Goal: Answer question/provide support

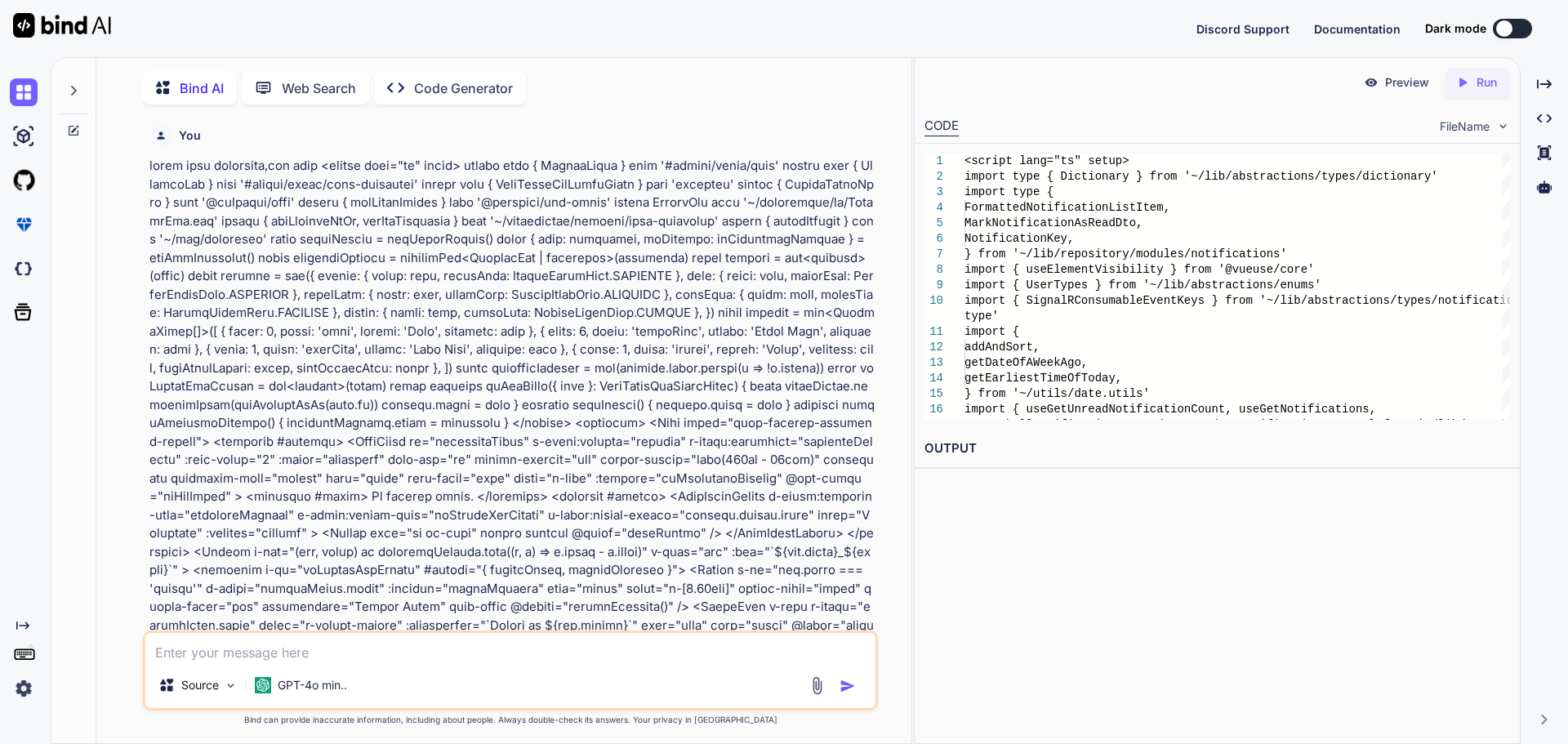
scroll to position [9257, 0]
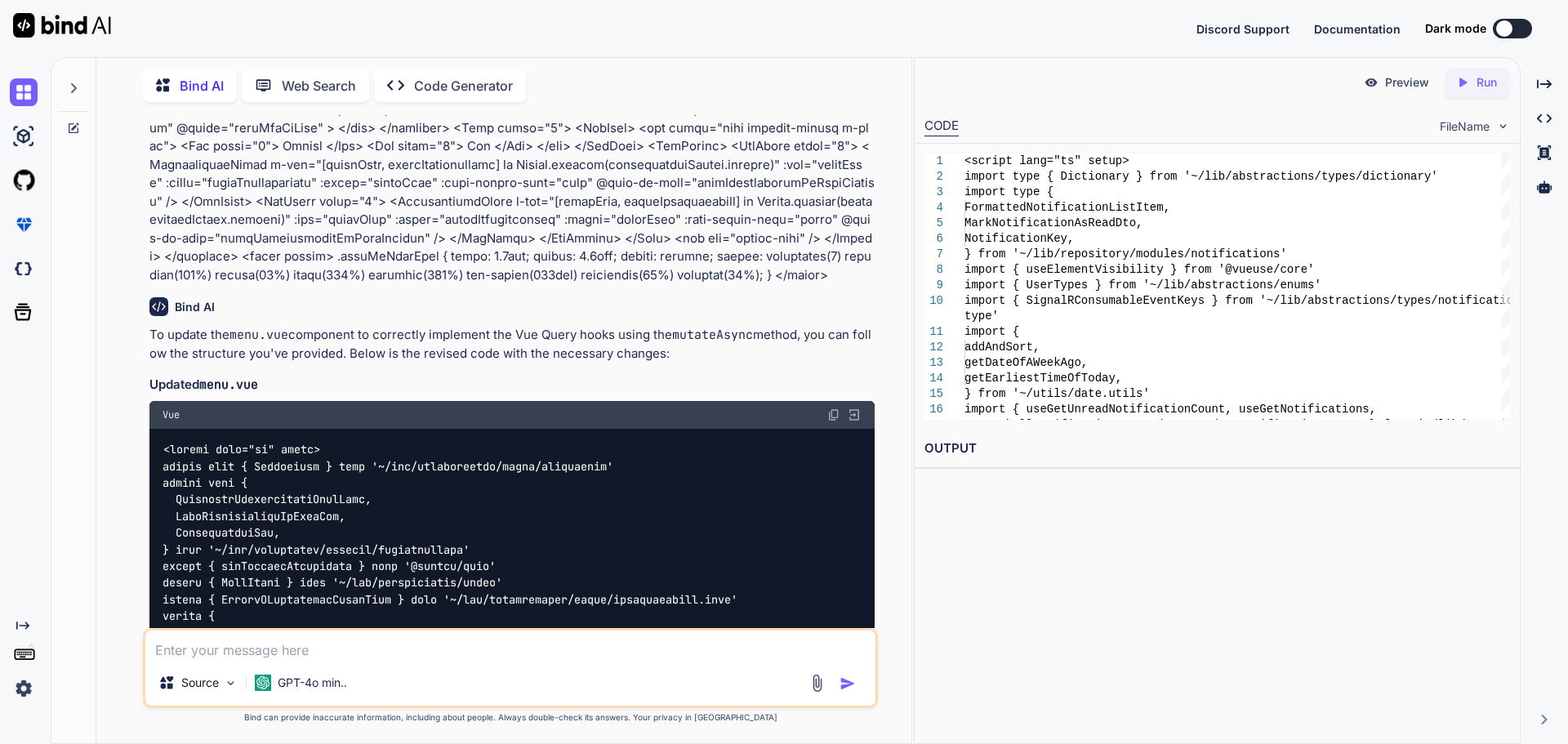
type textarea "l"
type textarea "x"
type textarea "le"
type textarea "x"
type textarea "let"
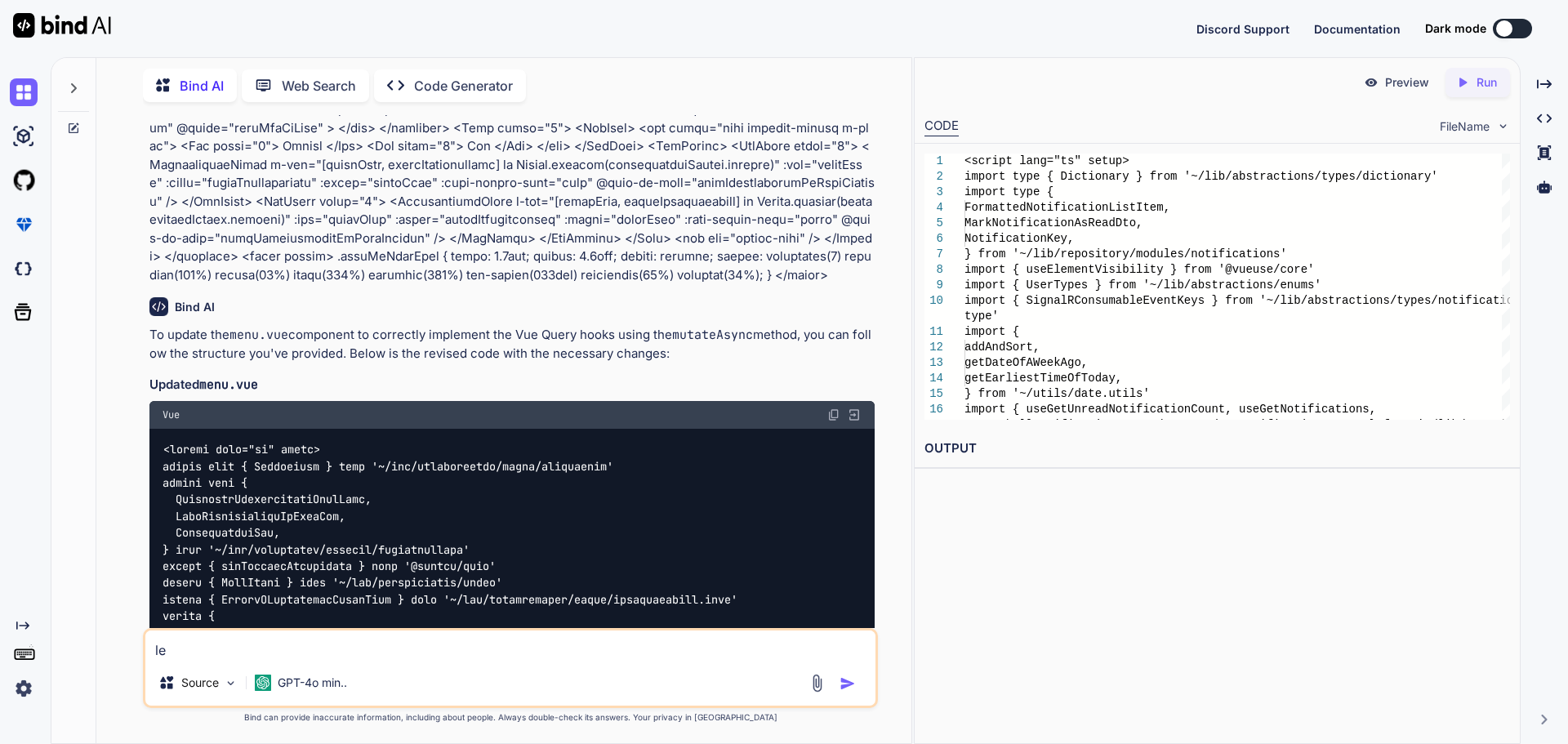
type textarea "x"
type textarea "lets"
type textarea "x"
type textarea "lets"
type textarea "x"
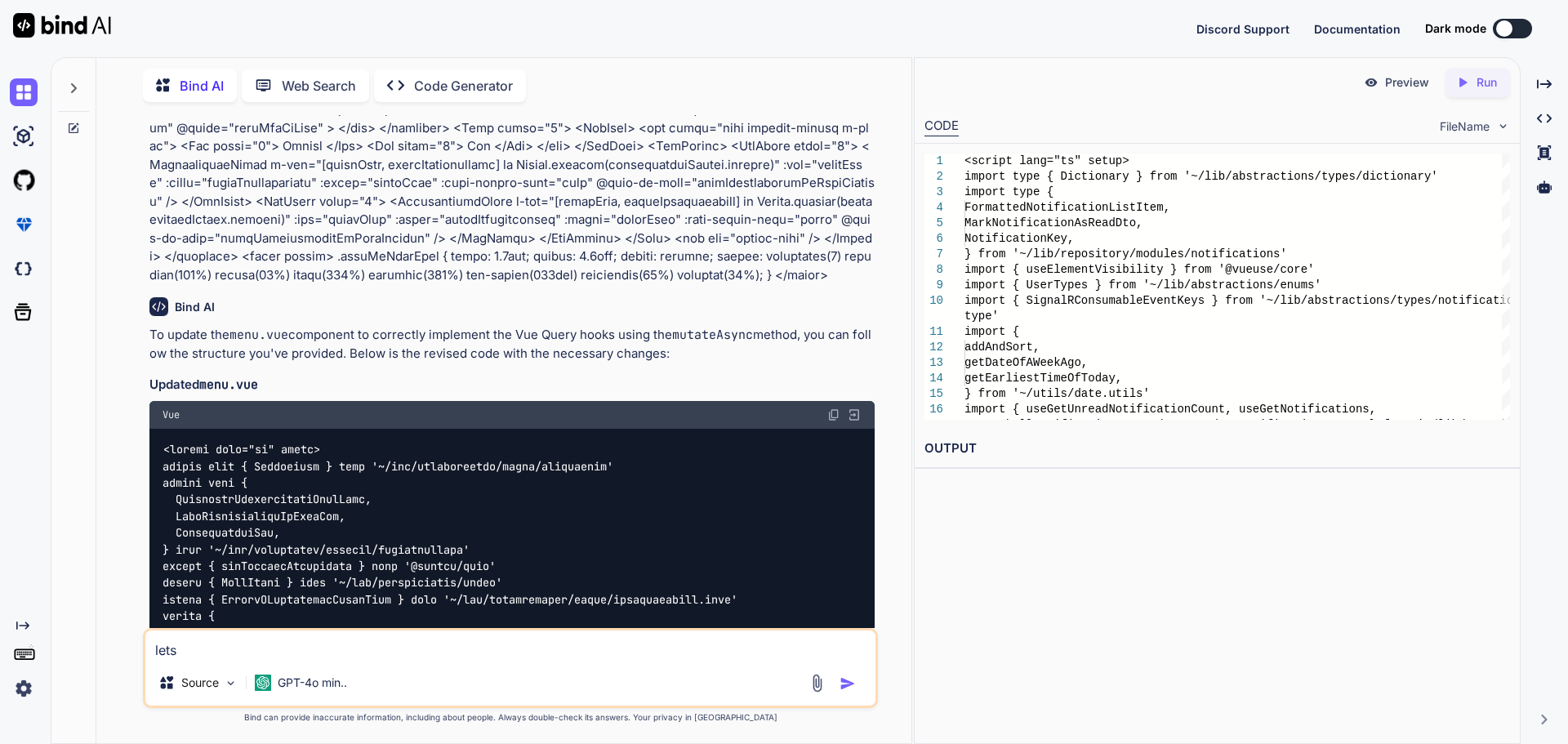
type textarea "lets u"
type textarea "x"
type textarea "lets up"
type textarea "x"
type textarea "lets upd"
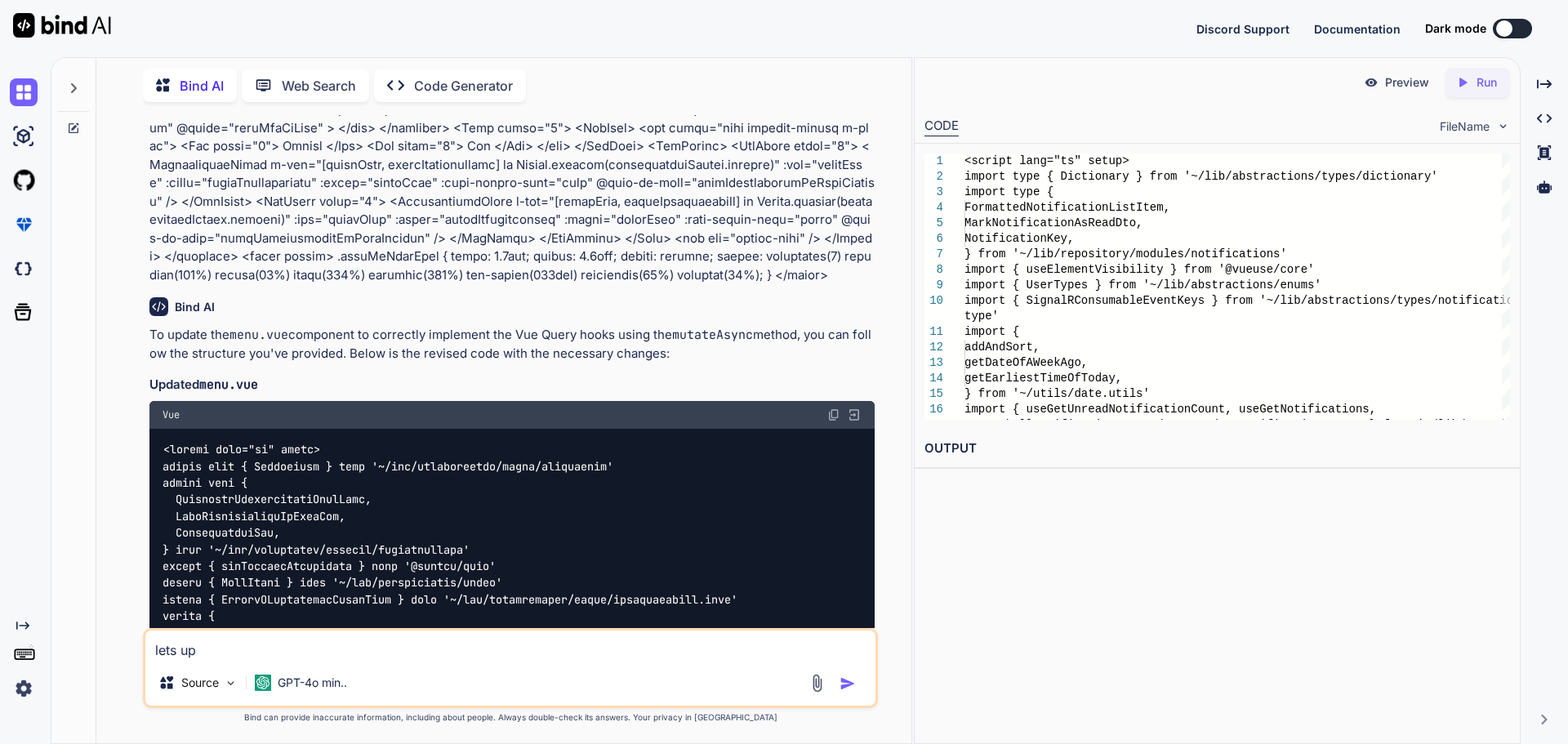
type textarea "x"
type textarea "lets upda"
type textarea "x"
type textarea "lets updat"
type textarea "x"
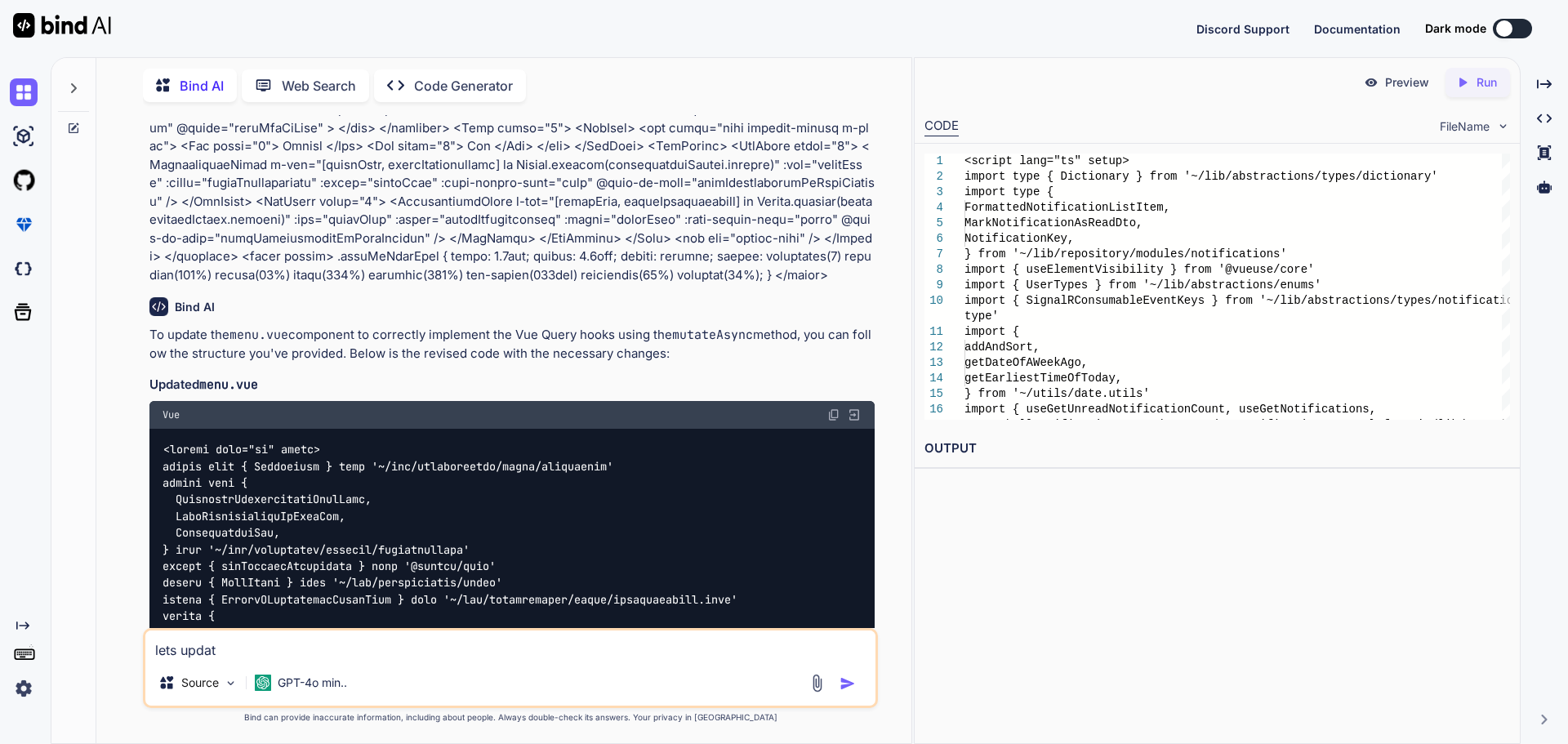
type textarea "lets update"
type textarea "x"
type textarea "lets update"
type textarea "x"
type textarea "lets update t"
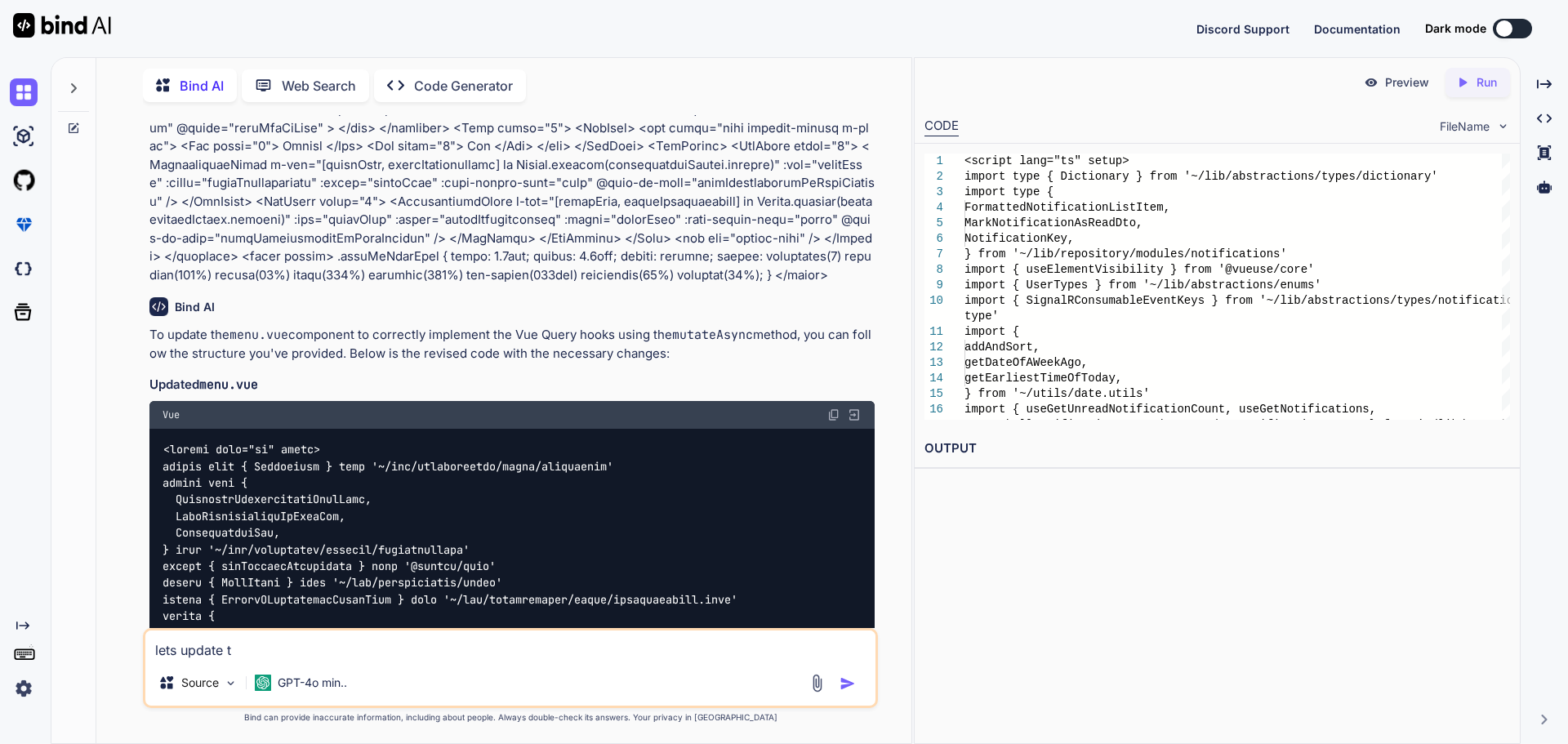
type textarea "x"
type textarea "lets update th"
type textarea "x"
type textarea "lets update thi"
type textarea "x"
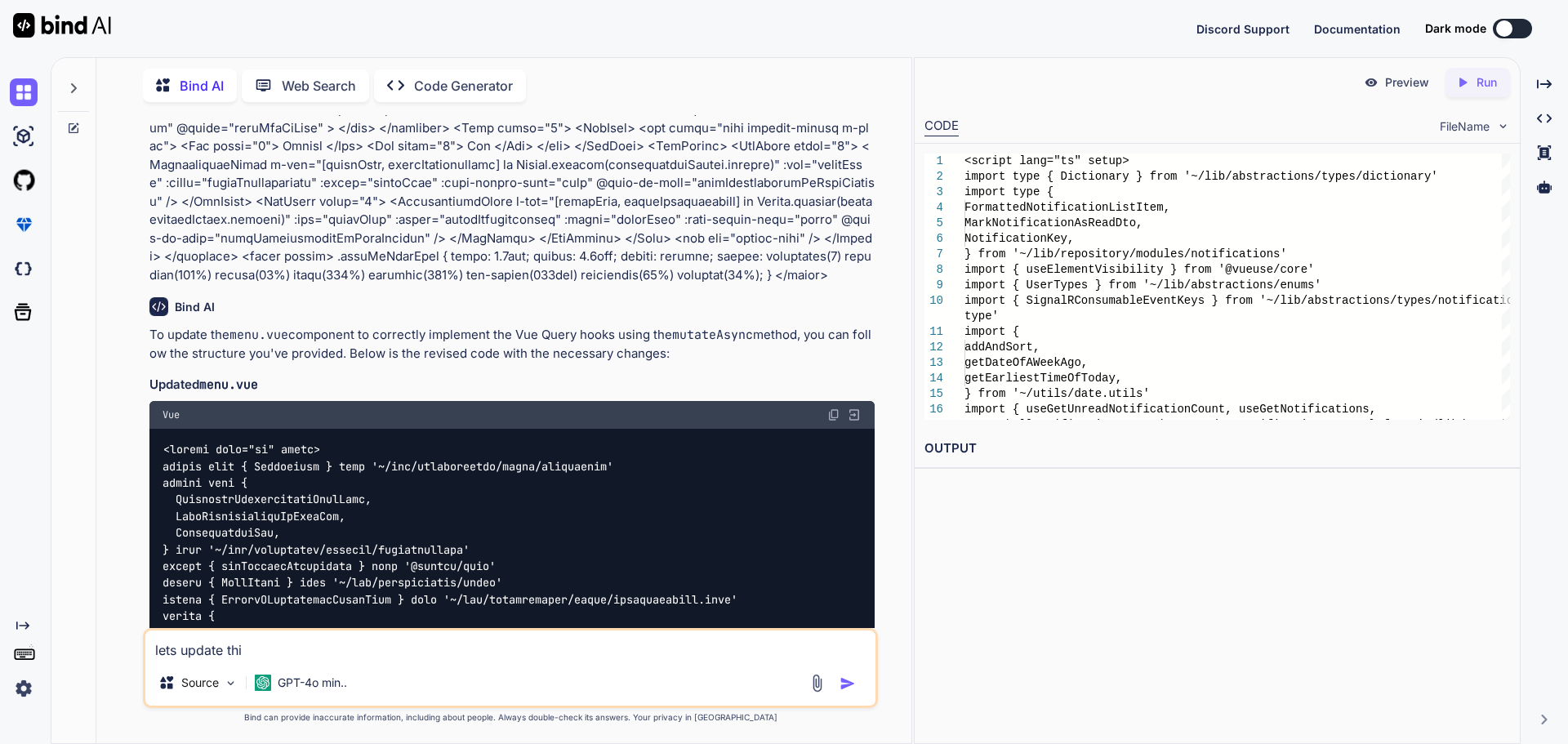
type textarea "lets update this"
type textarea "x"
type textarea "lets update this"
type textarea "x"
type textarea "lets update this m"
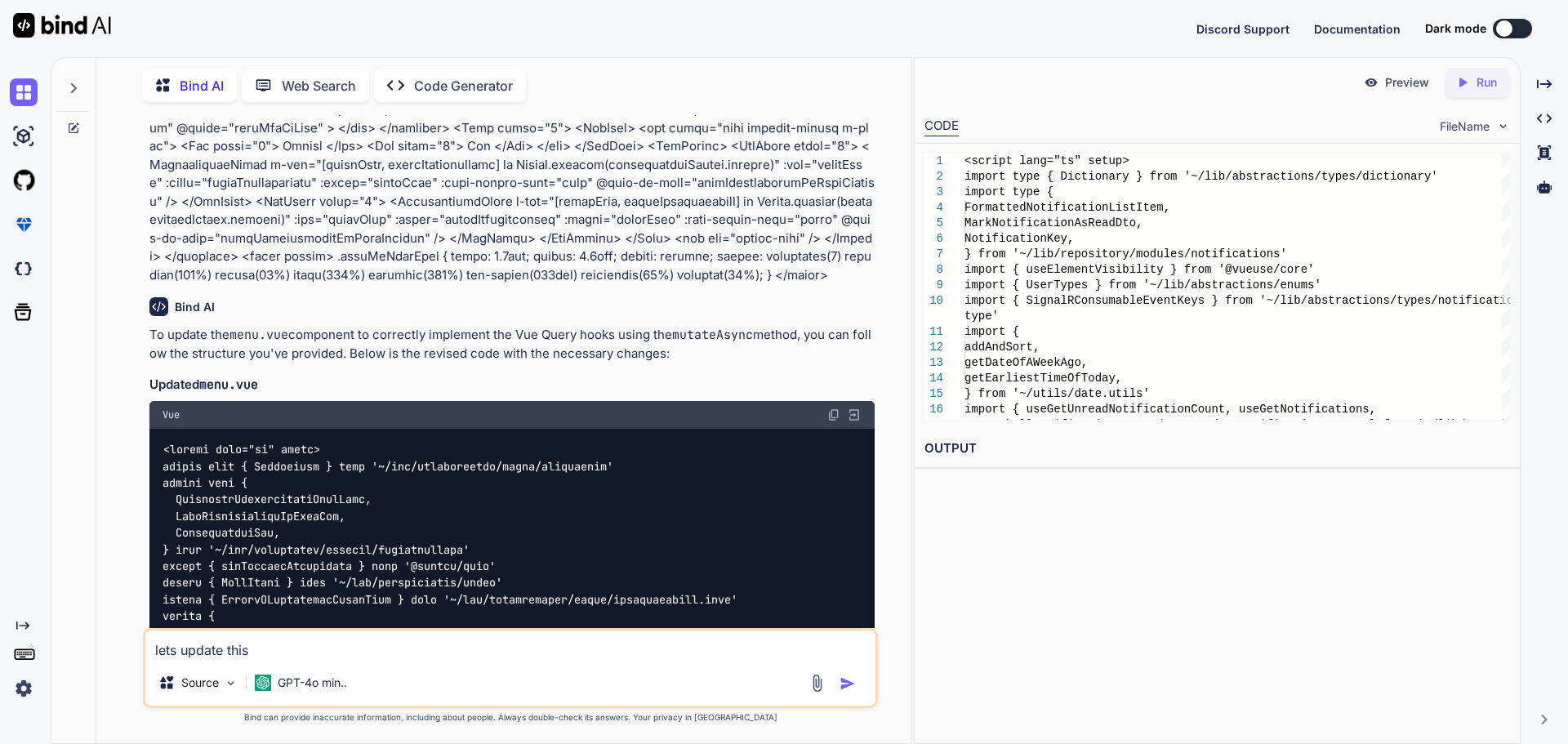
type textarea "x"
type textarea "lets update this me"
type textarea "x"
type textarea "lets update this men"
type textarea "x"
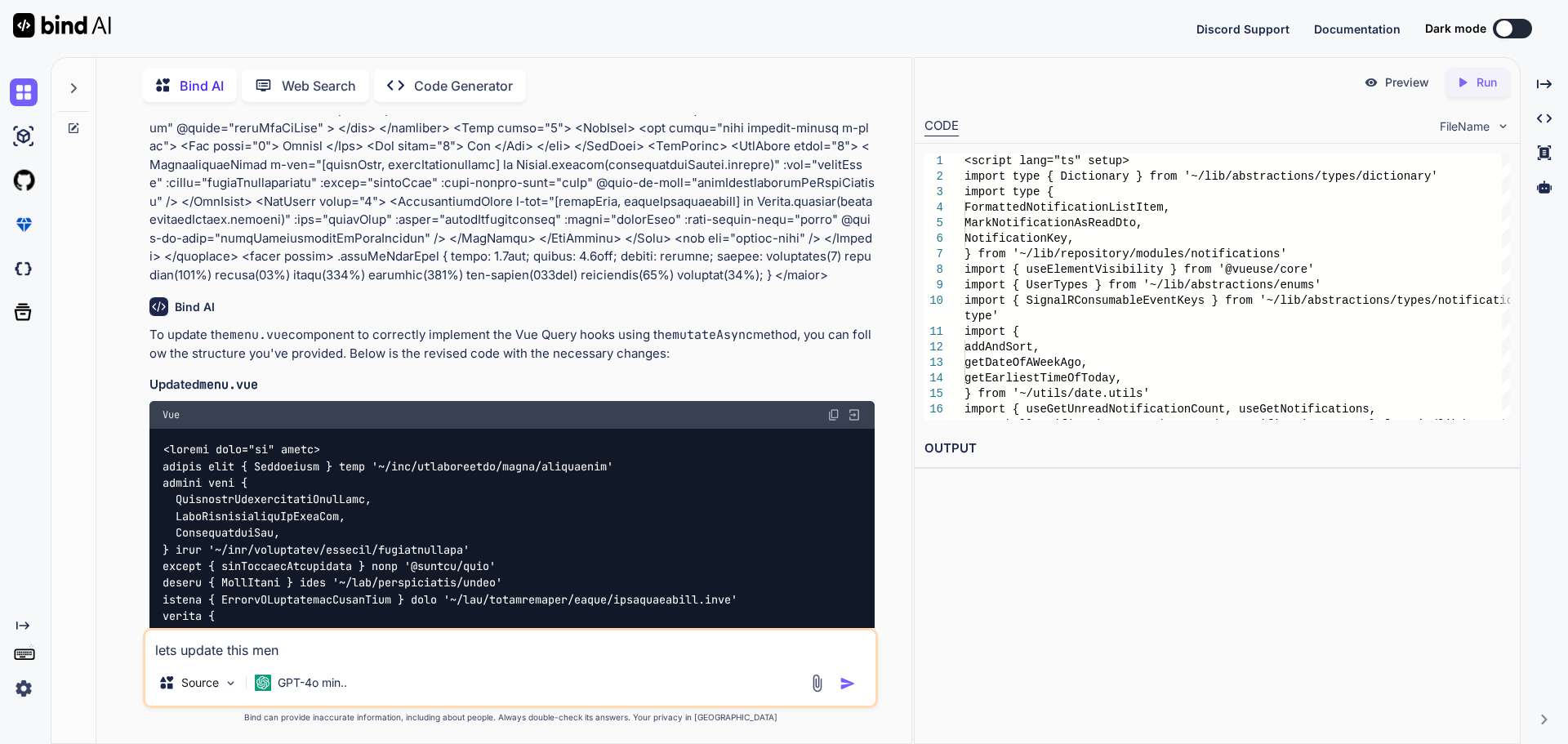
type textarea "lets update this menu"
type textarea "x"
type textarea "lets update this menu."
type textarea "x"
type textarea "lets update this menu.v"
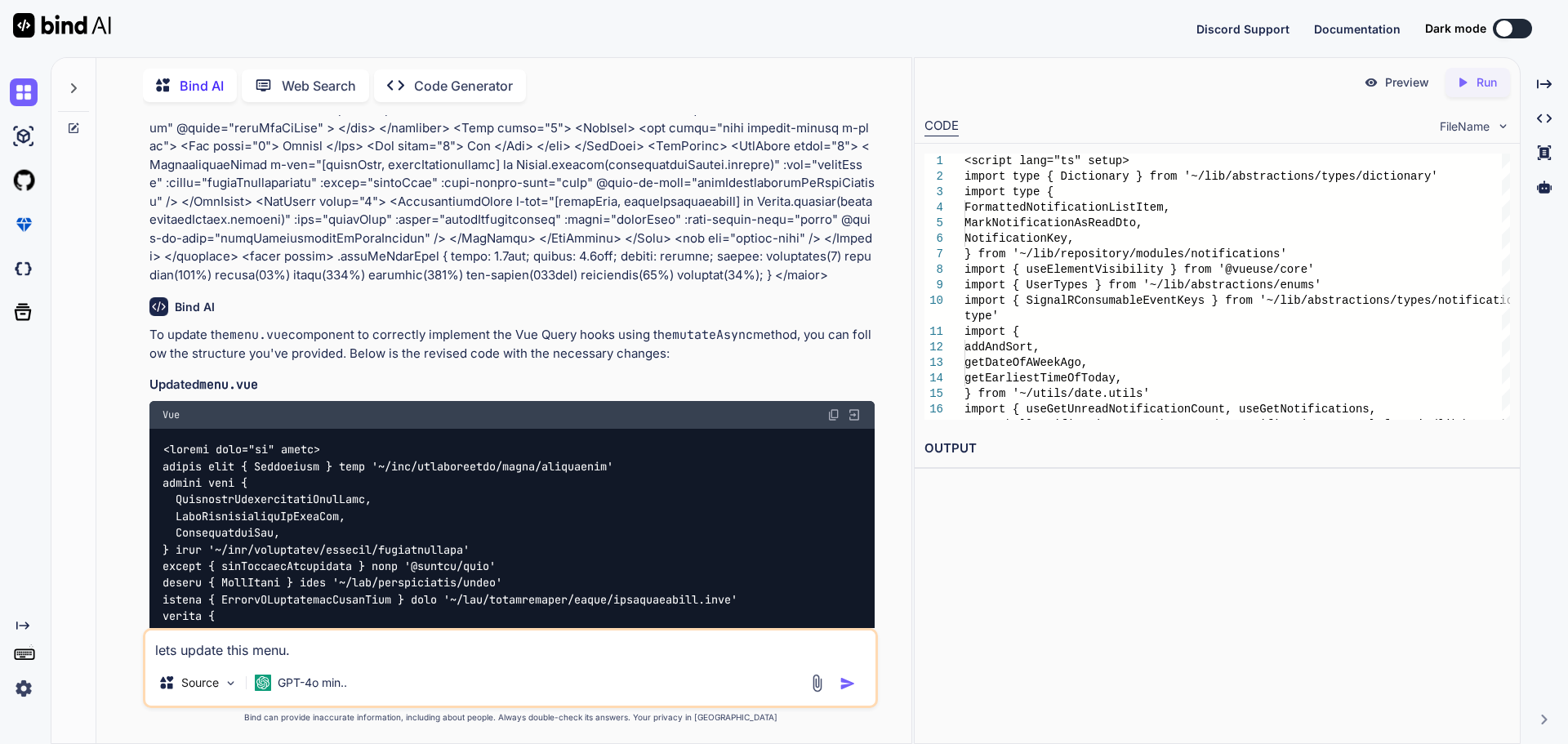
type textarea "x"
type textarea "lets update this [DOMAIN_NAME]"
type textarea "x"
type textarea "lets update this menu.vue"
type textarea "x"
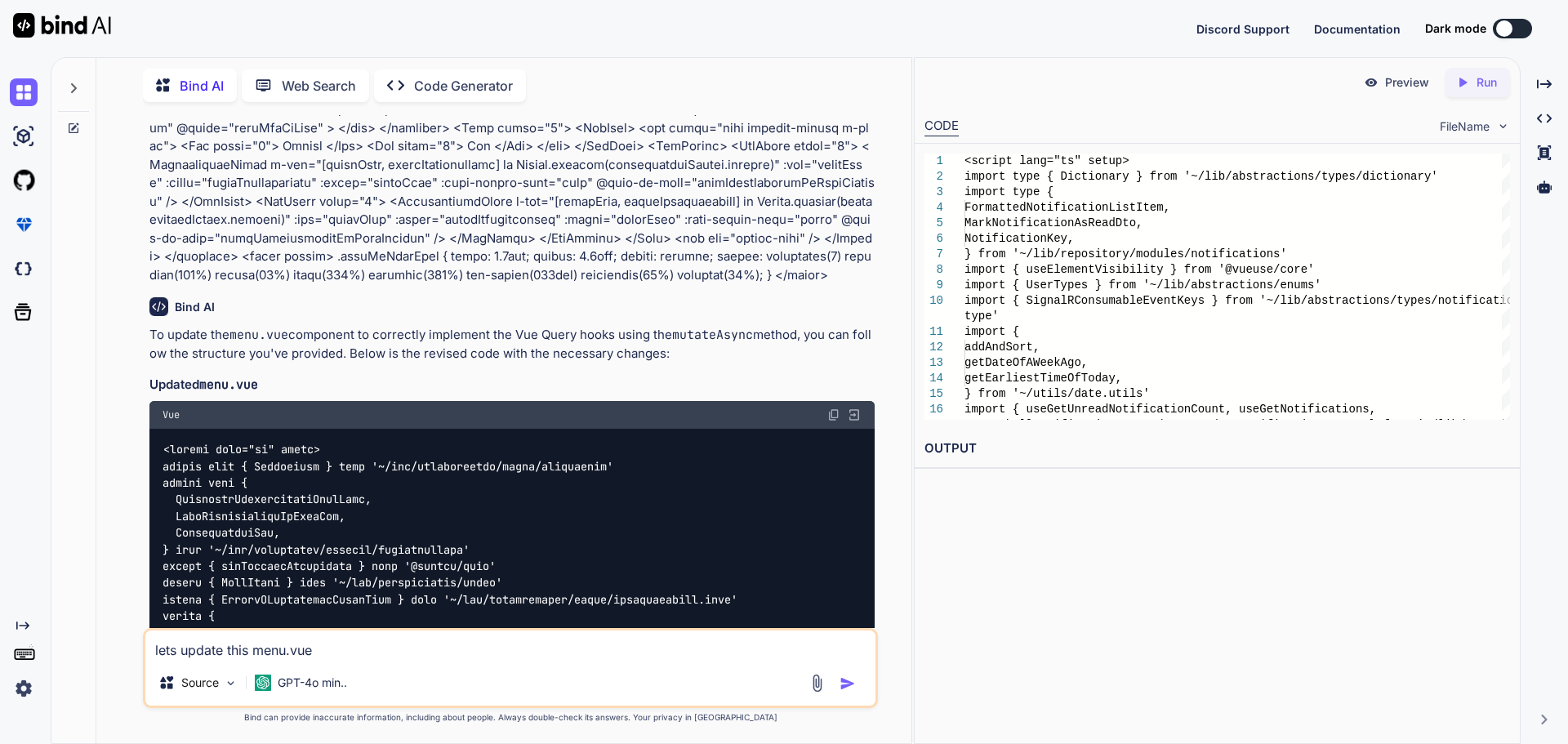
type textarea "lets update this menu.vue"
type textarea "x"
type textarea "lets update this menu.vue <script lang="ts" setup> import type { Dictionary } f…"
type textarea "x"
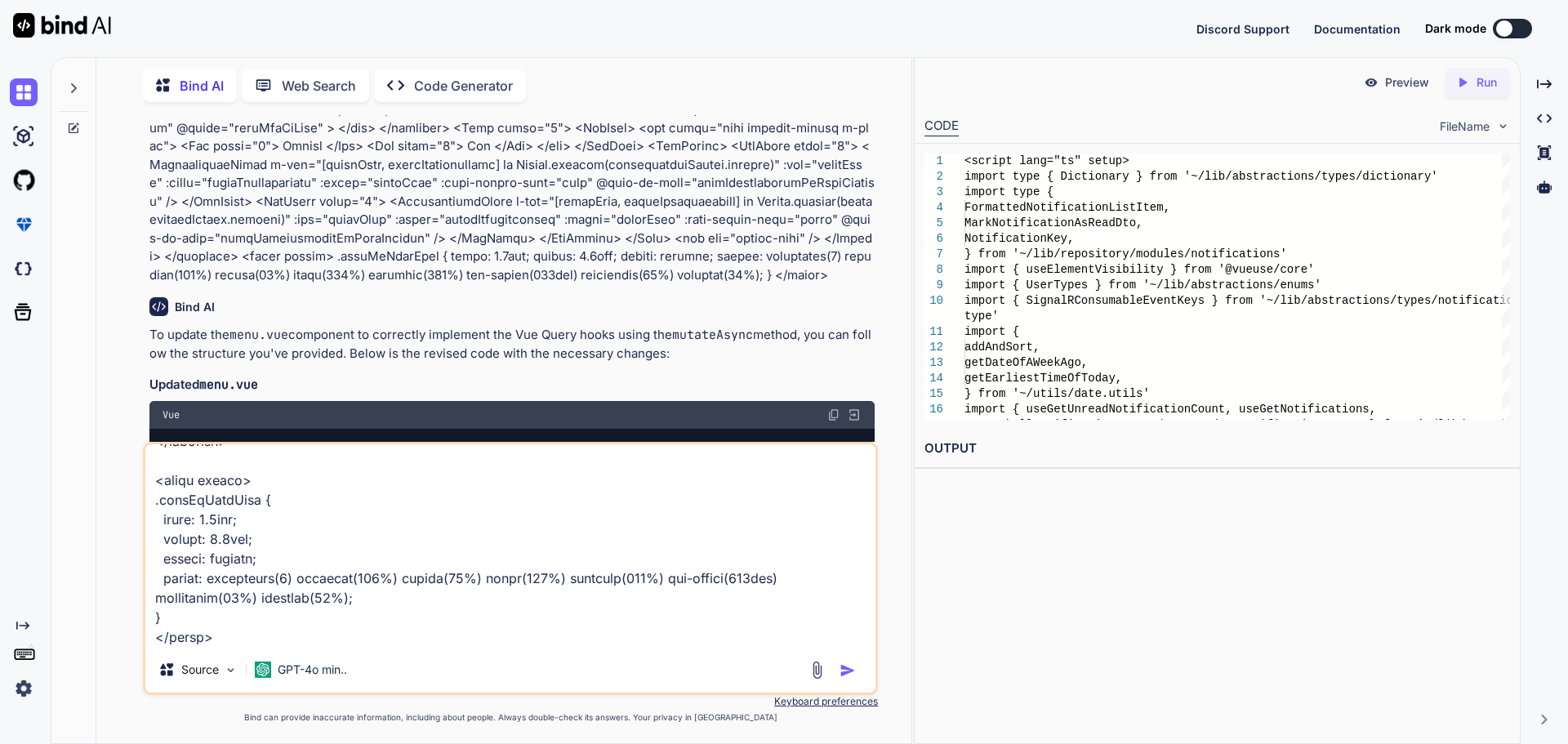
type textarea "lets update this menu.vue <script lang="ts" setup> import type { Dictionary } f…"
click at [847, 669] on img "button" at bounding box center [847, 670] width 16 height 16
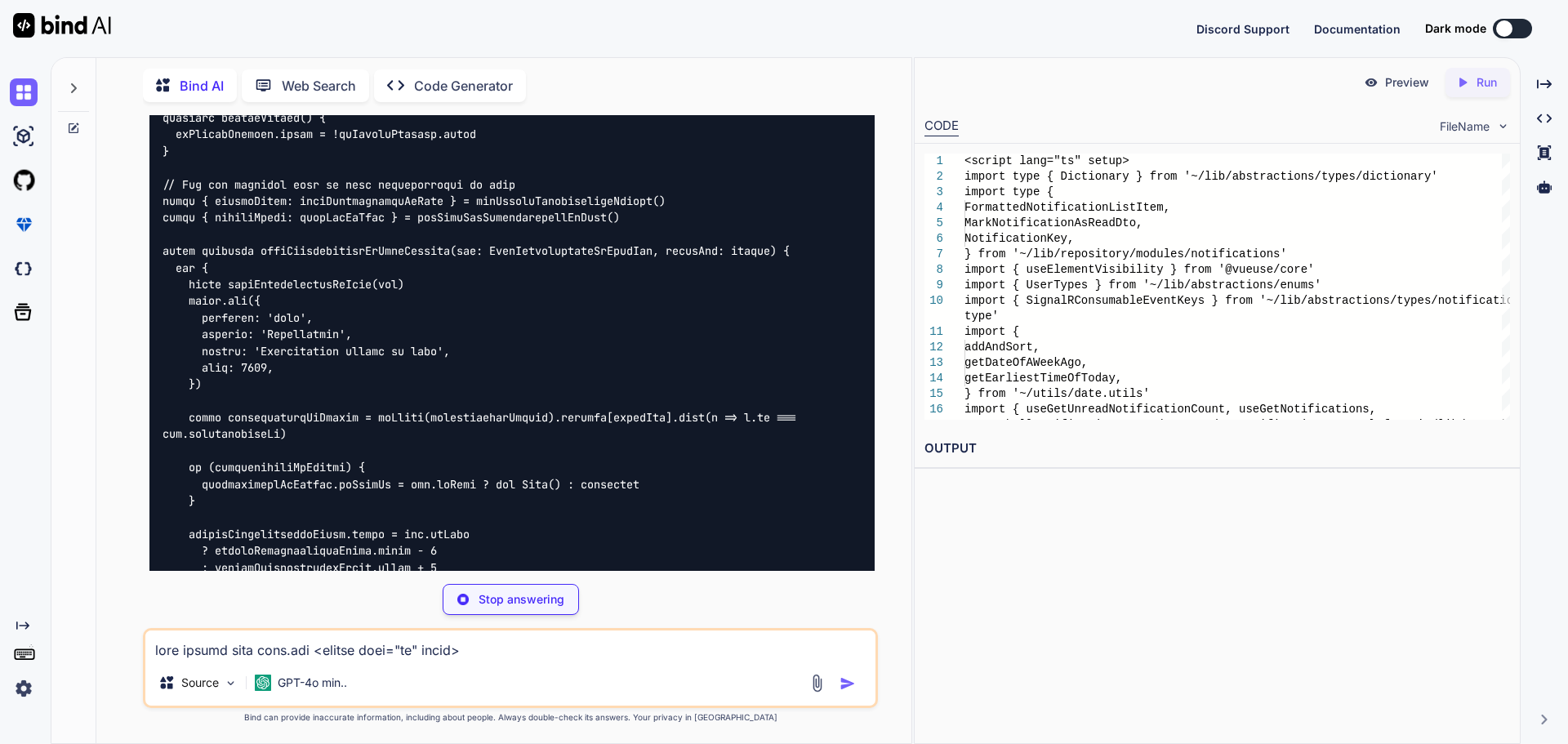
scroll to position [18702, 0]
type textarea "x"
type textarea "width: 1.5rem; height: 1.5rem; cursor: pointer; filter: brightness(0) saturate(…"
type textarea "x"
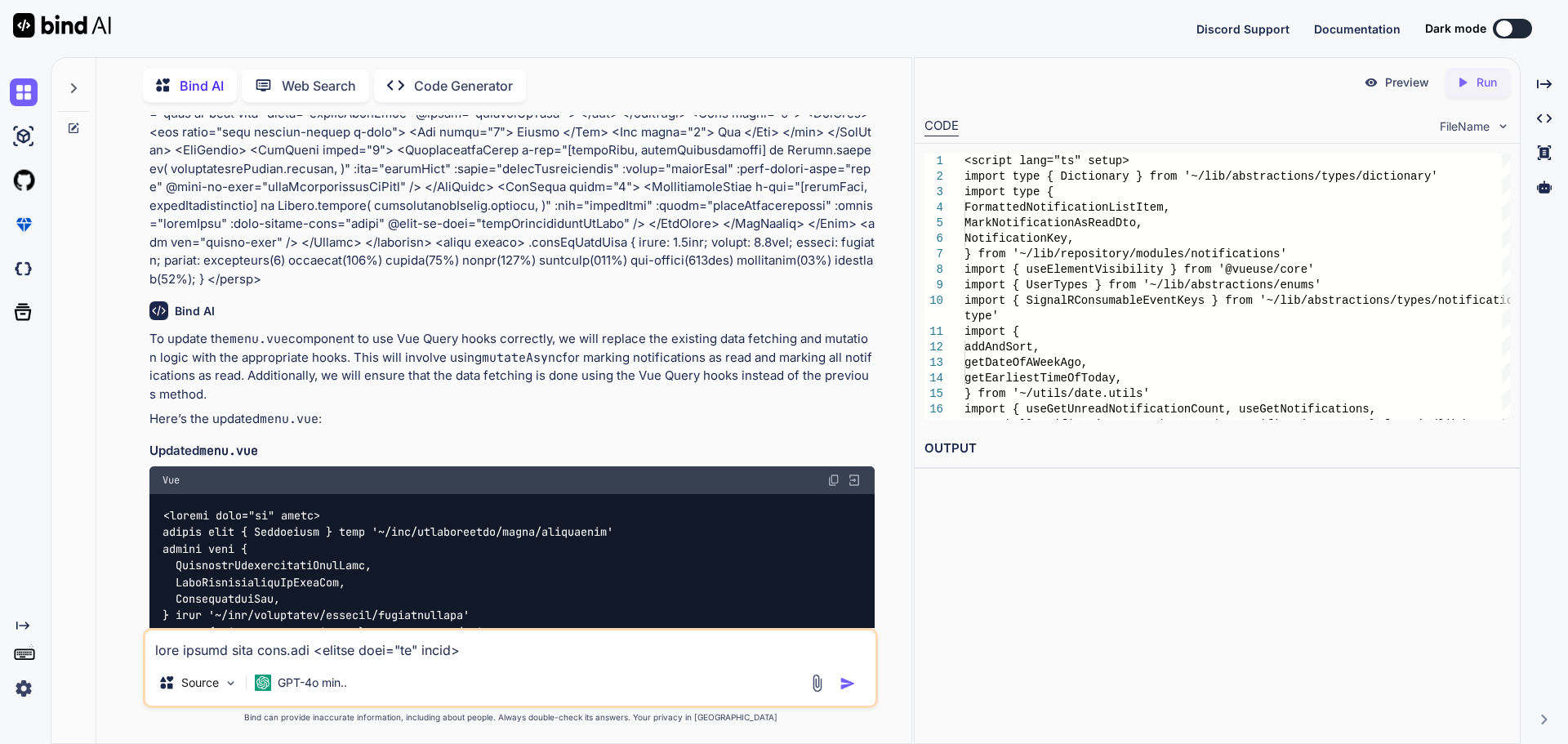
scroll to position [15981, 0]
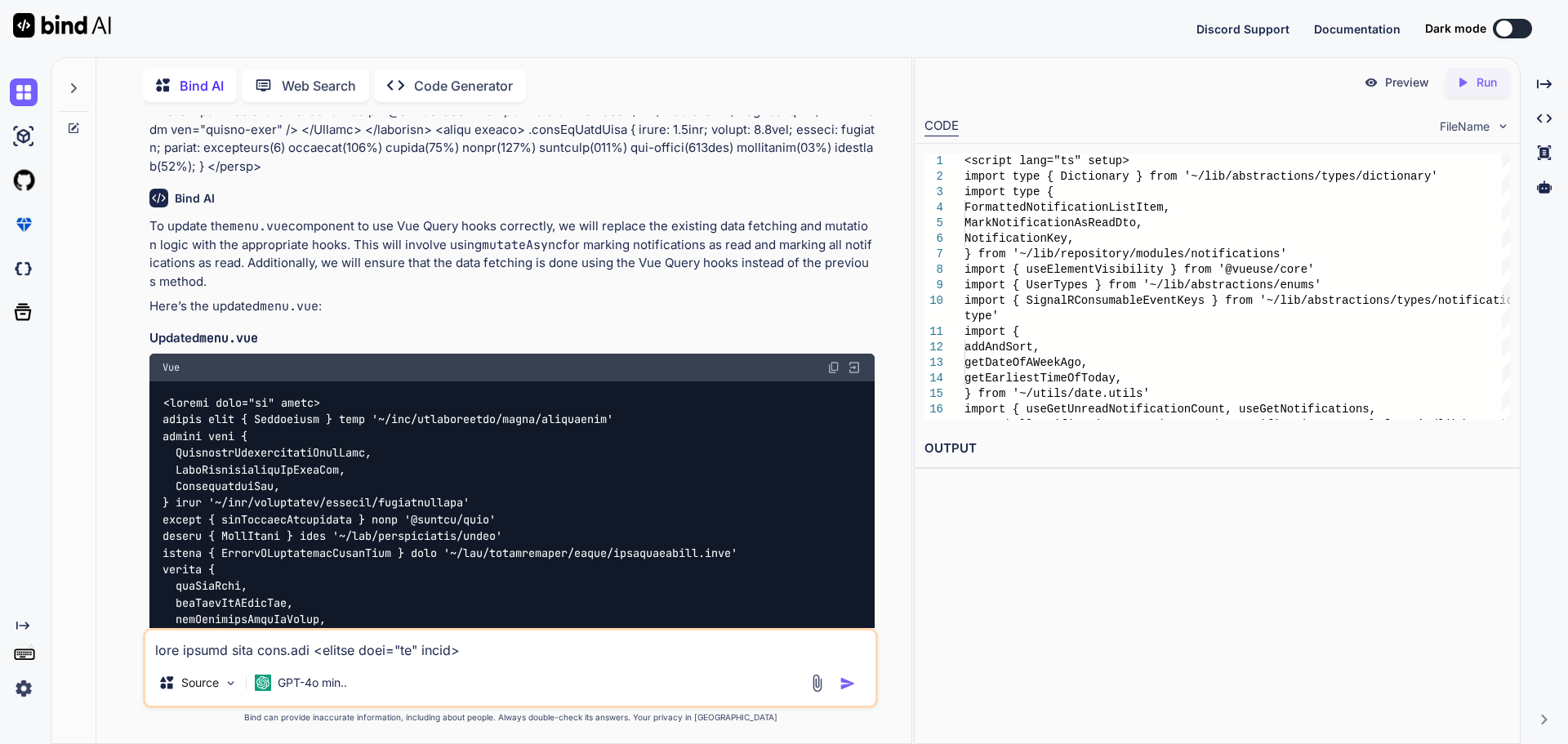
click at [833, 361] on img at bounding box center [834, 368] width 13 height 13
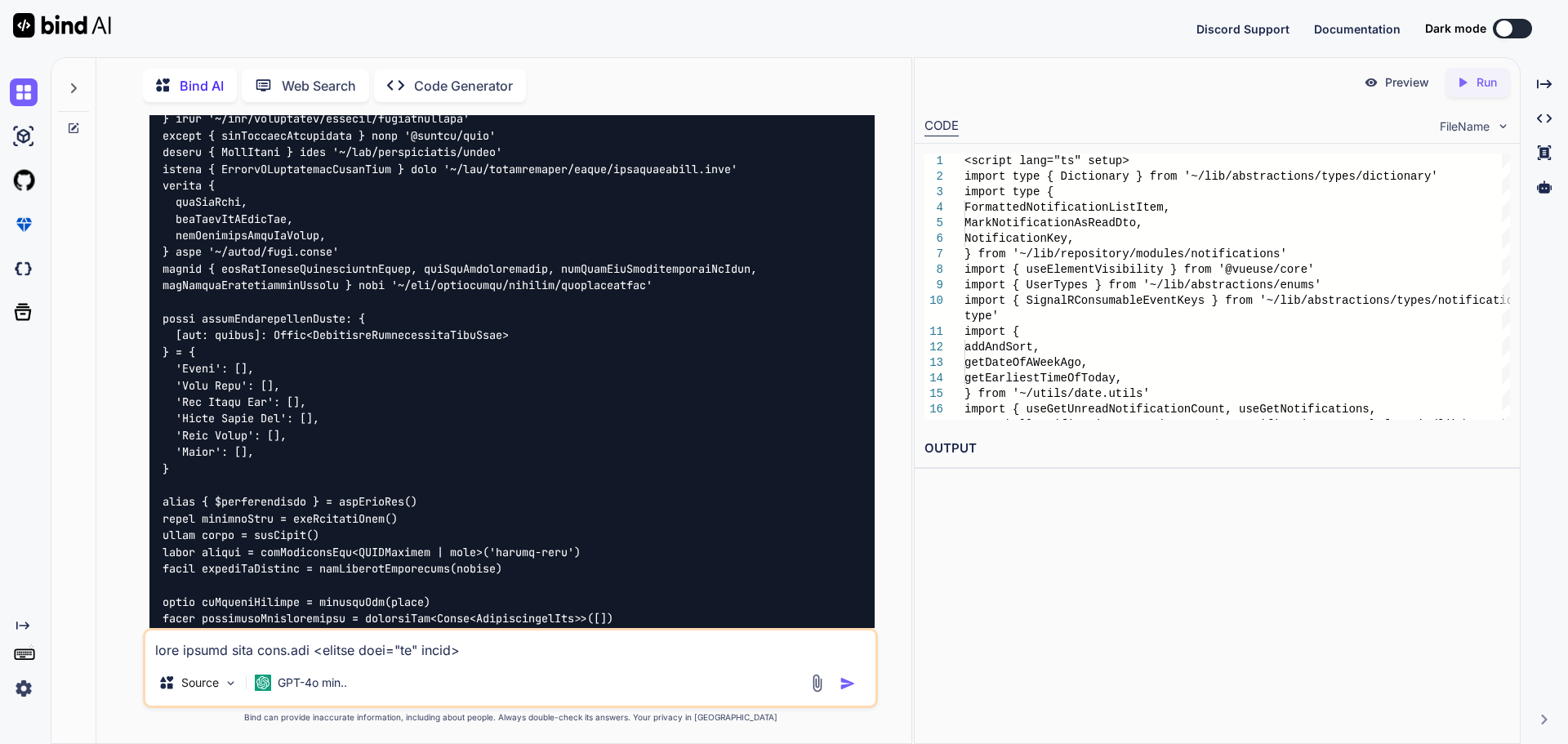
scroll to position [16390, 0]
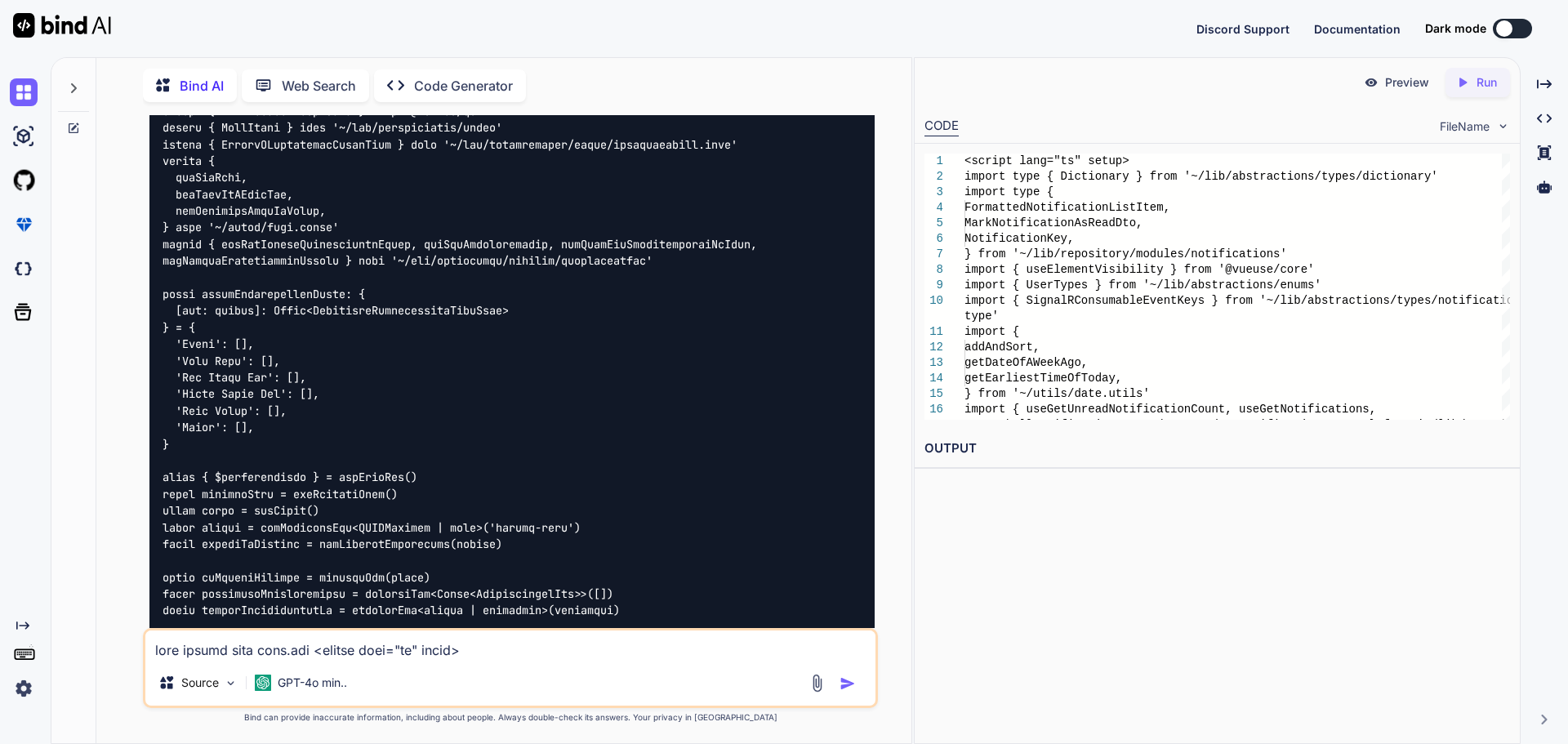
click at [304, 647] on textarea at bounding box center [510, 645] width 730 height 29
paste textarea "import type { PaginatedNotifications } from '~/shared/types/nova-notifications'…"
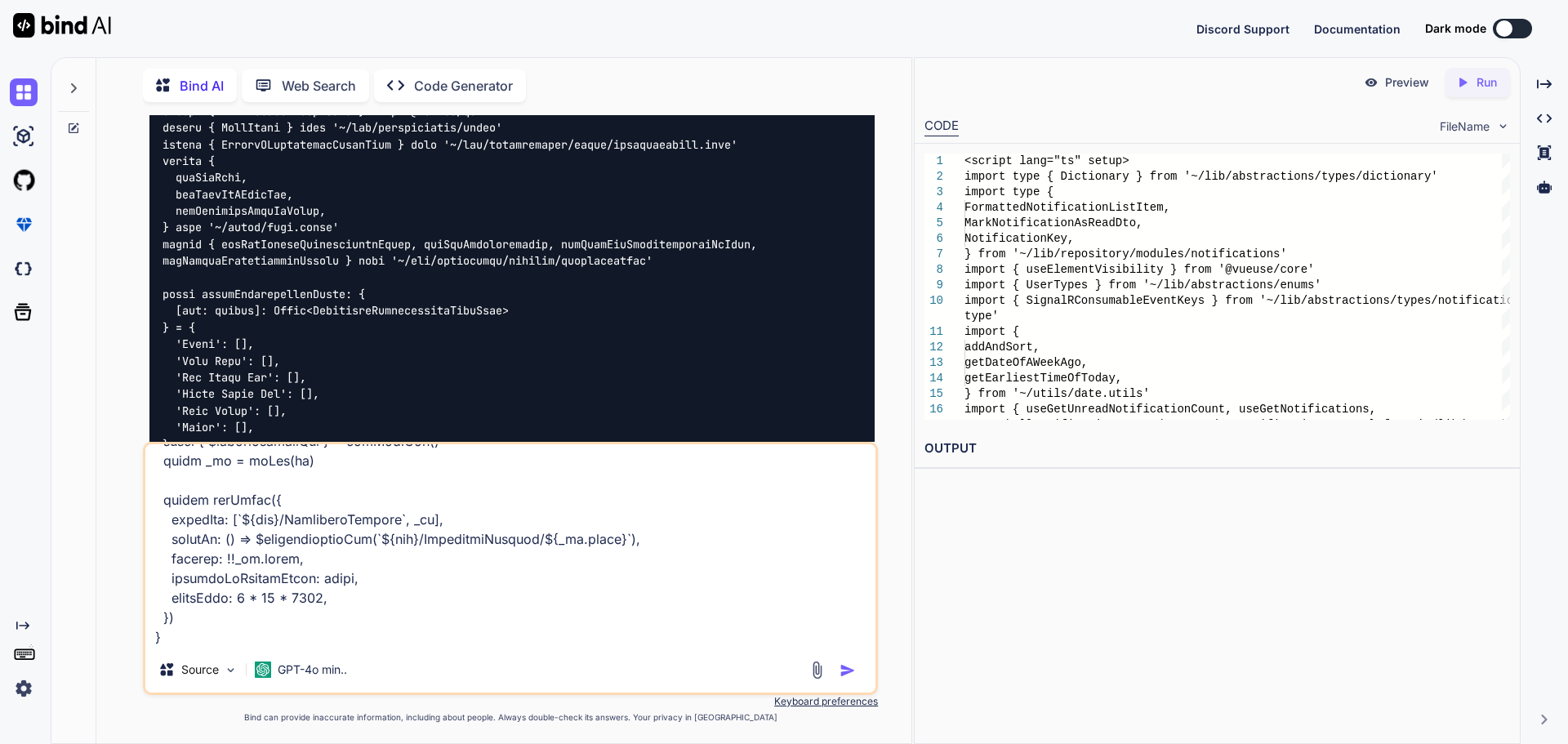
click at [174, 618] on textarea at bounding box center [510, 546] width 730 height 203
paste textarea "<script lang="ts" setup> import type { Dictionary } from '~/lib/abstractions/ty…"
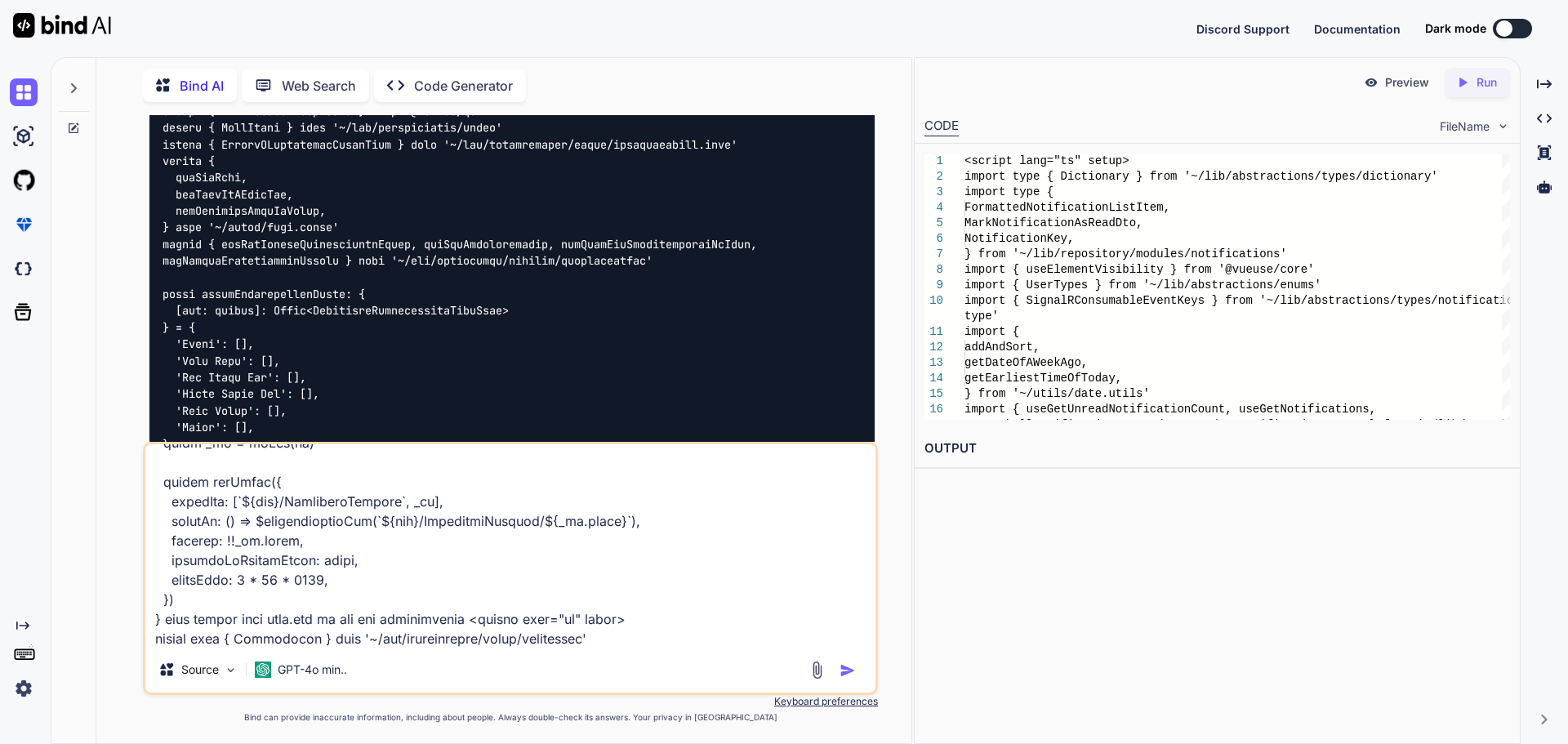
scroll to position [7591, 0]
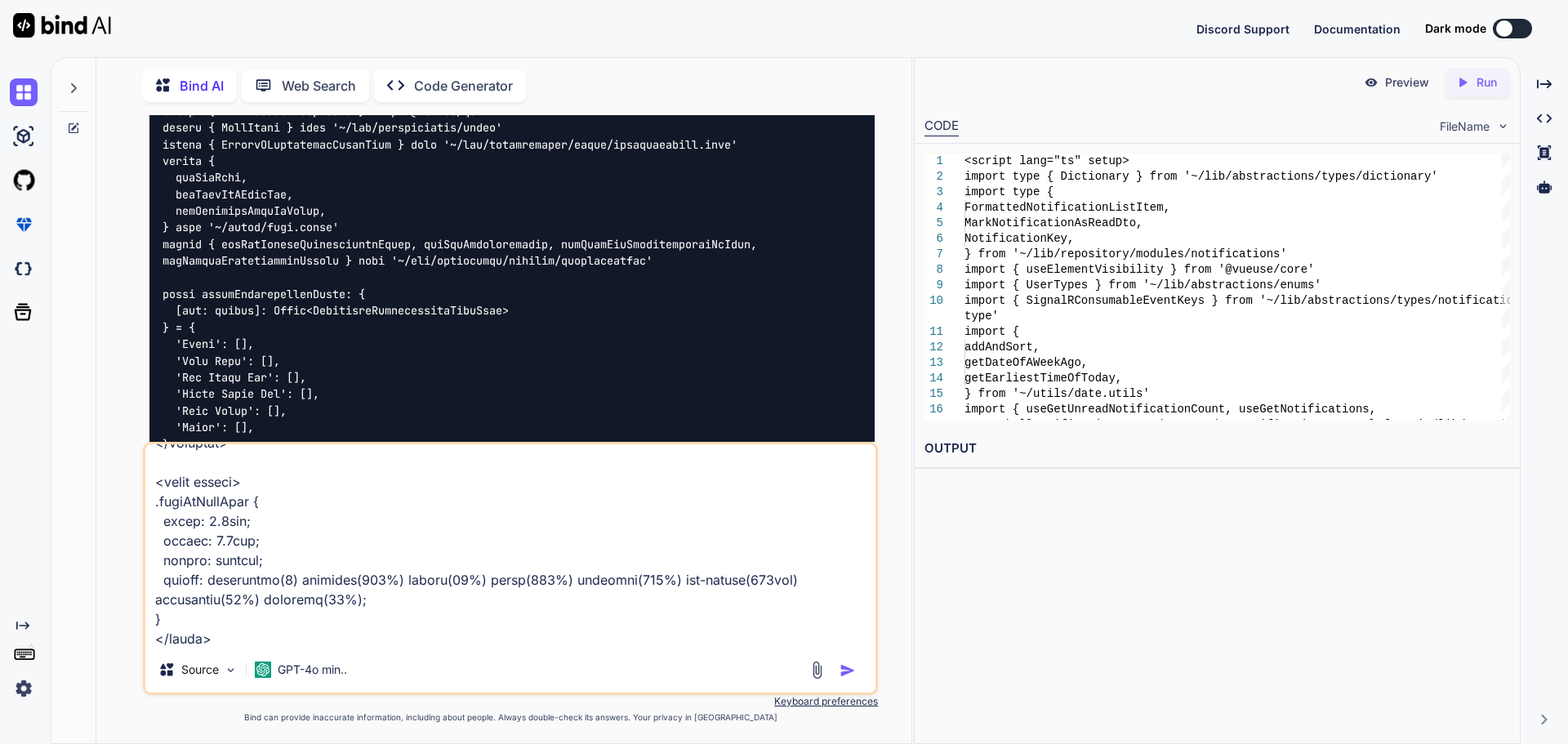
type textarea "lets get the notification from this quesries import type { PaginatedNotificatio…"
click at [848, 668] on img "button" at bounding box center [847, 670] width 16 height 16
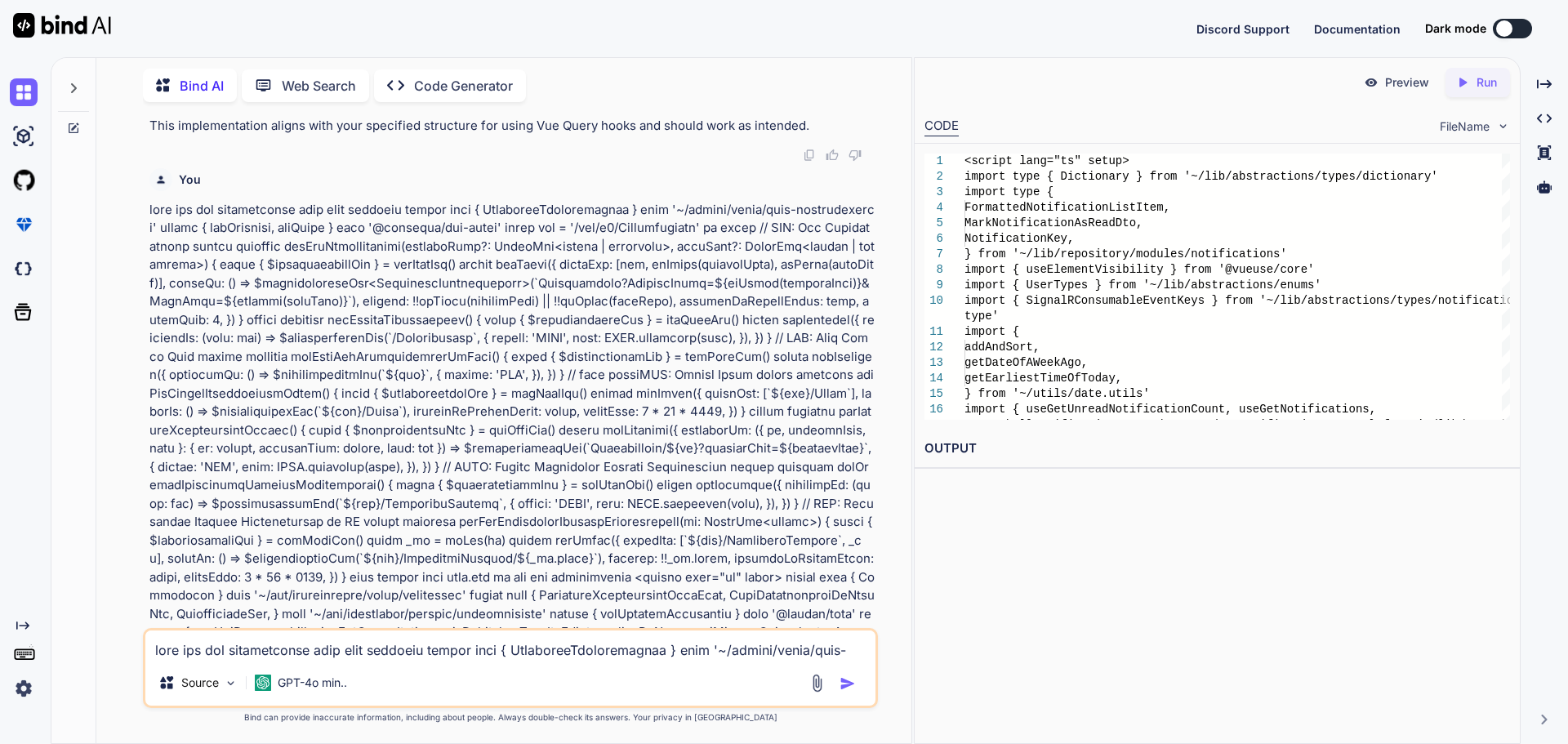
scroll to position [21397, 0]
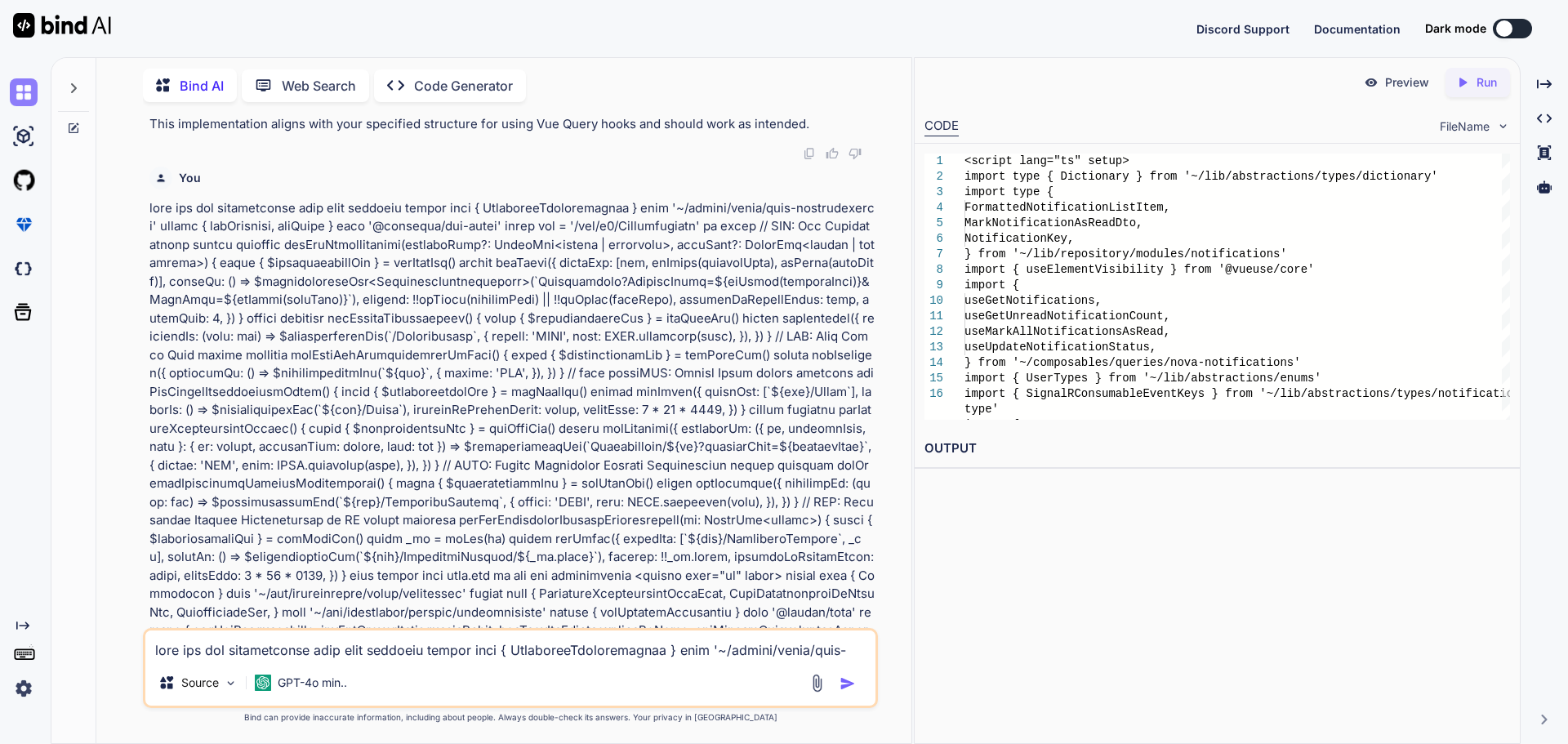
click at [29, 93] on img at bounding box center [24, 92] width 28 height 28
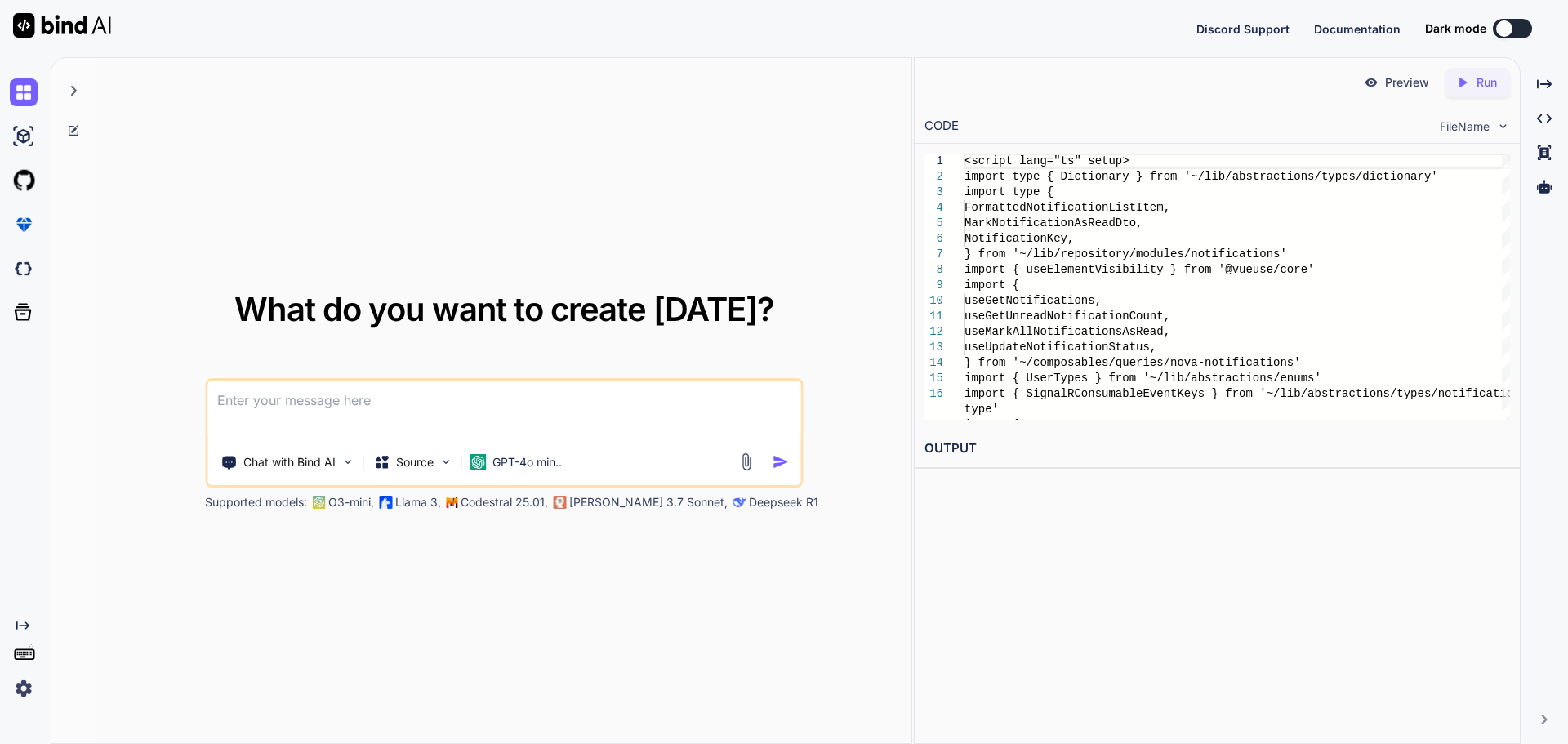
click at [326, 404] on textarea at bounding box center [504, 411] width 593 height 61
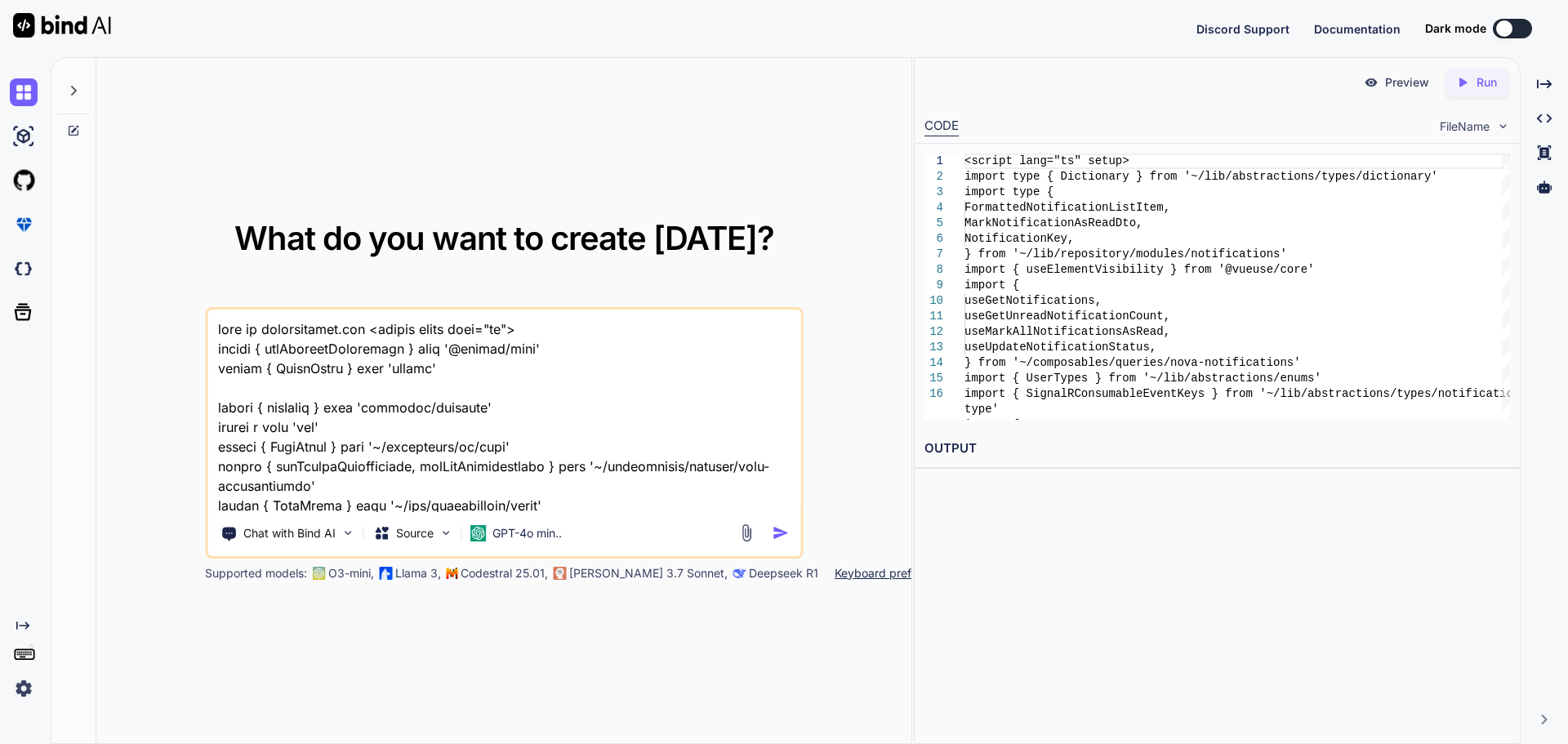
scroll to position [4356, 0]
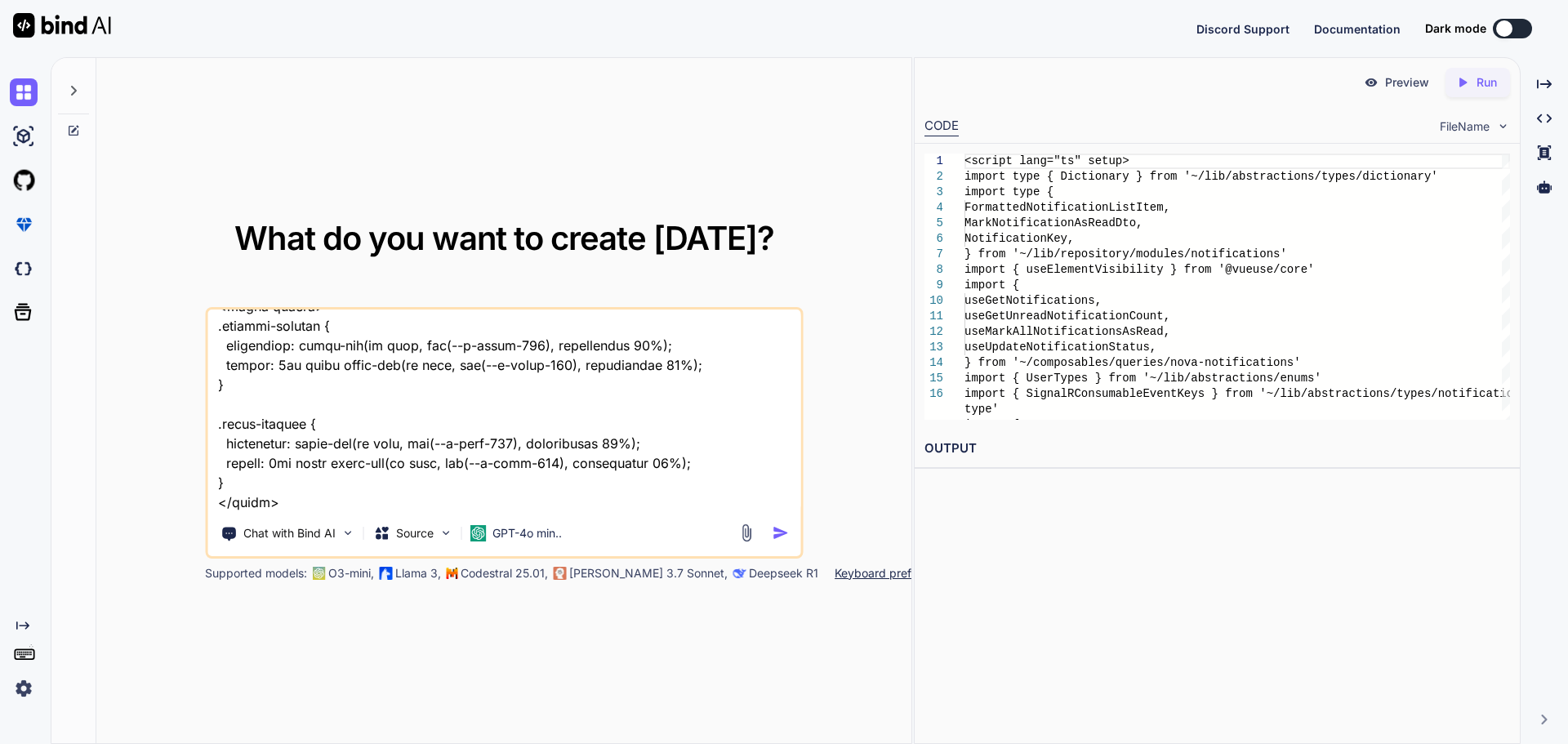
click at [275, 491] on textarea at bounding box center [504, 410] width 593 height 203
paste textarea "import type { PaginatedNotifications } from '~/shared/types/nova-notifications'…"
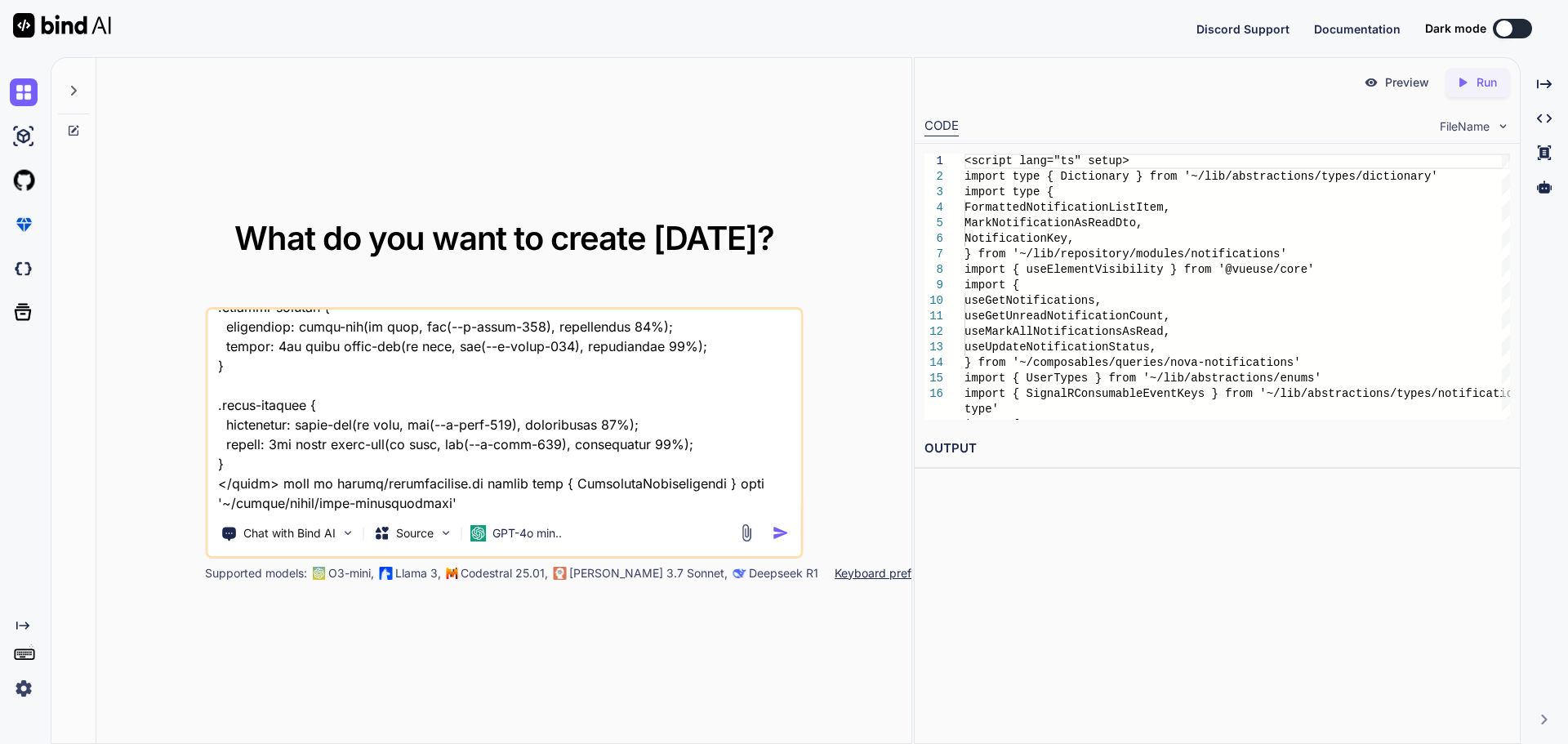
scroll to position [6062, 0]
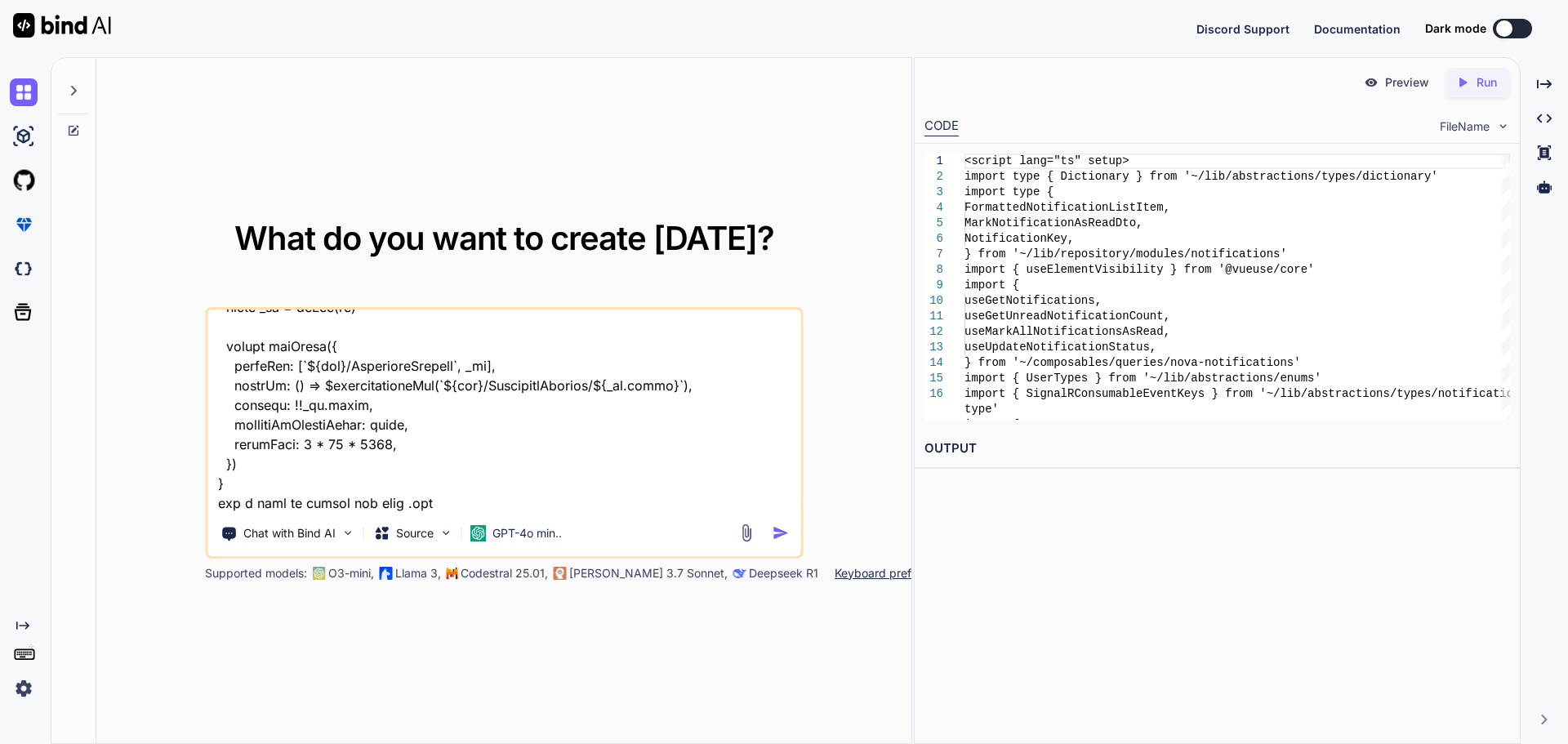
click at [455, 504] on textarea at bounding box center [504, 410] width 593 height 203
paste textarea "import type { PaginatedNotifications } from '~/shared/types/nova-notifications'…"
type textarea "this is notification.vue <script setup lang="ts"> import { useElementVisibility…"
click at [779, 536] on img "button" at bounding box center [781, 533] width 17 height 17
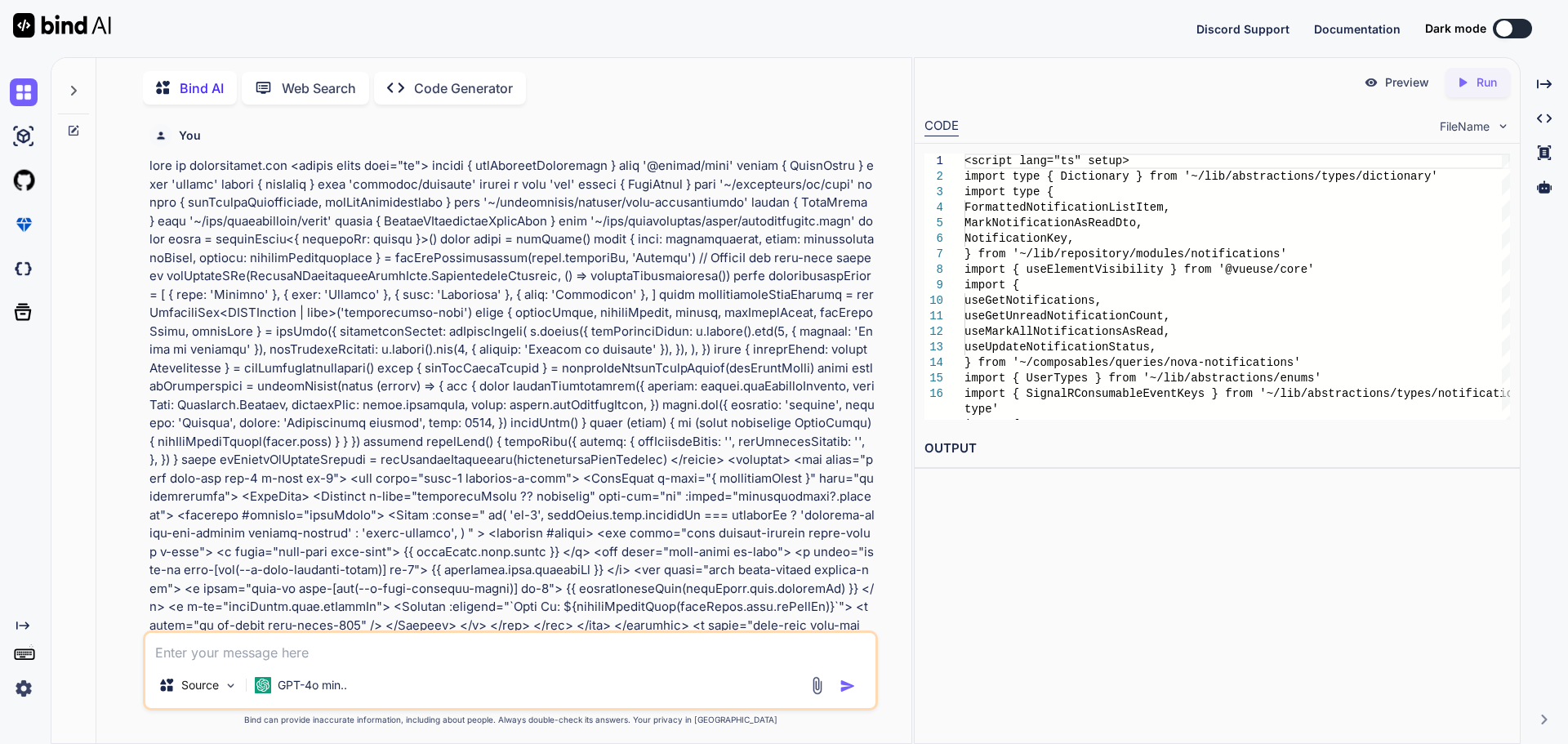
scroll to position [7, 0]
